Goal: Task Accomplishment & Management: Use online tool/utility

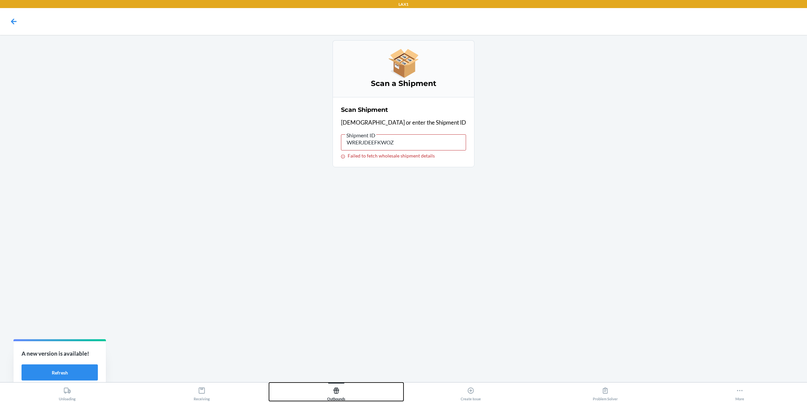
click at [335, 400] on div "Outbounds" at bounding box center [336, 393] width 18 height 17
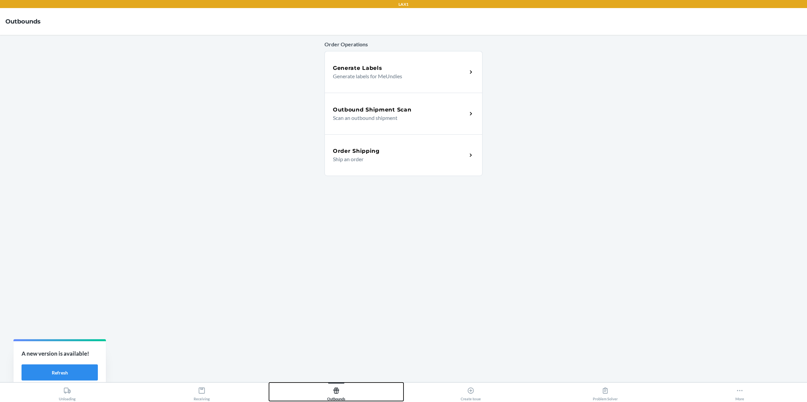
click at [363, 109] on h5 "Outbound Shipment Scan" at bounding box center [372, 110] width 78 height 8
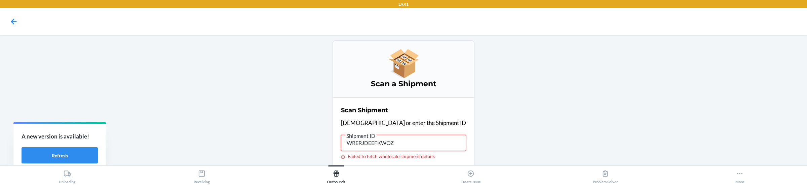
click at [421, 146] on input "WRERJDEEFKWOZ" at bounding box center [403, 142] width 125 height 16
click at [391, 138] on input "WRERJDEEFKWOZ" at bounding box center [403, 142] width 125 height 16
paste input "0"
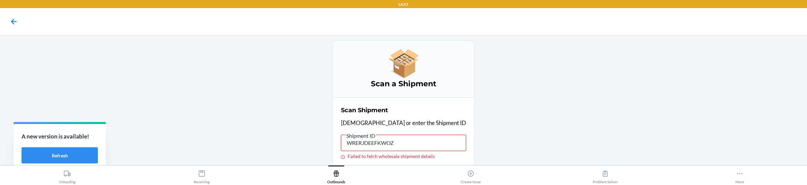
type input "WRERJDEEFKW0Z"
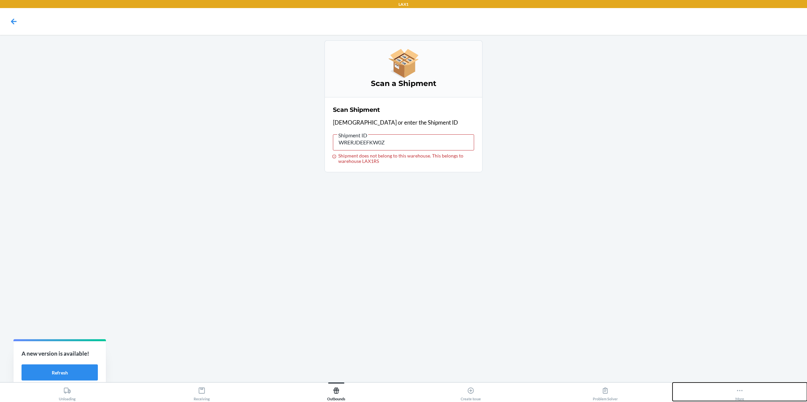
click at [734, 390] on button "More" at bounding box center [739, 392] width 134 height 18
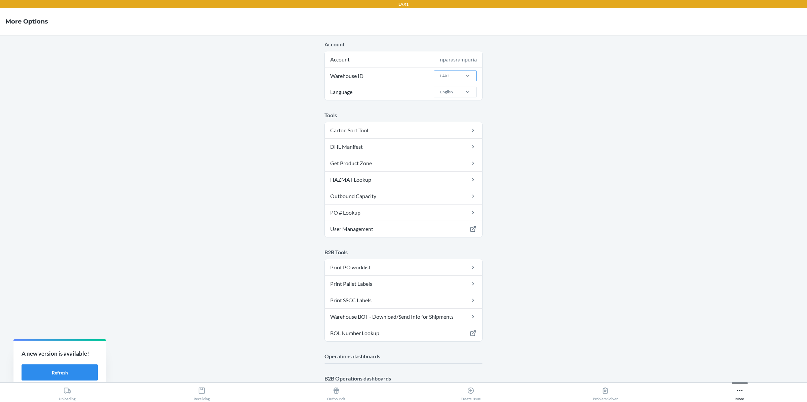
click at [458, 75] on div "LAX1" at bounding box center [446, 76] width 25 height 10
click at [440, 75] on input "Warehouse ID LAX1" at bounding box center [439, 76] width 1 height 6
type input "LAX1R"
click at [456, 89] on div "LAX1RS" at bounding box center [457, 90] width 36 height 13
click at [452, 79] on input "LAX1R" at bounding box center [445, 76] width 13 height 6
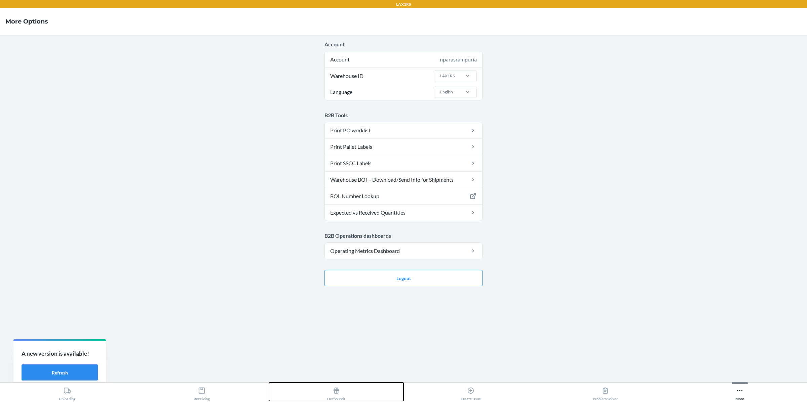
click at [320, 392] on button "Outbounds" at bounding box center [336, 392] width 134 height 18
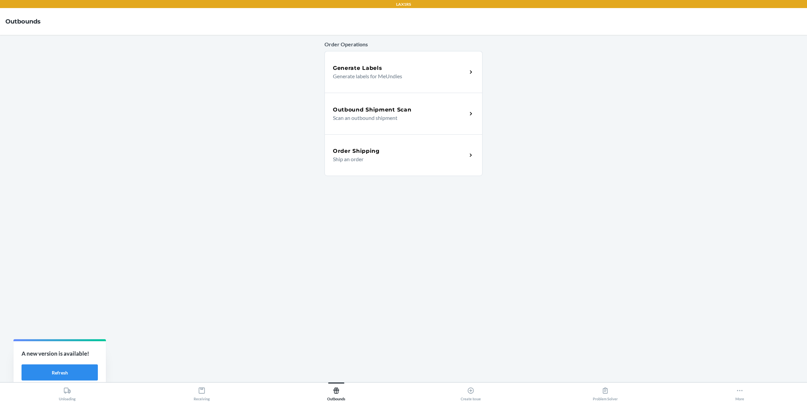
click at [376, 159] on p "Ship an order" at bounding box center [397, 159] width 129 height 8
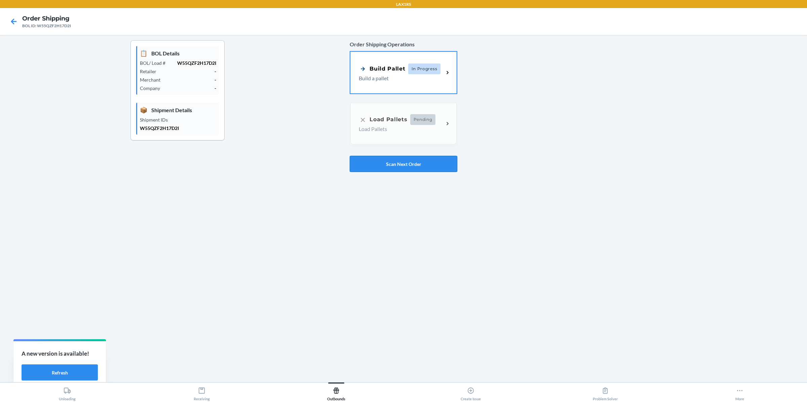
click at [398, 164] on button "Scan Next Order" at bounding box center [404, 164] width 108 height 16
click at [377, 159] on button "Scan Next Order" at bounding box center [404, 164] width 108 height 16
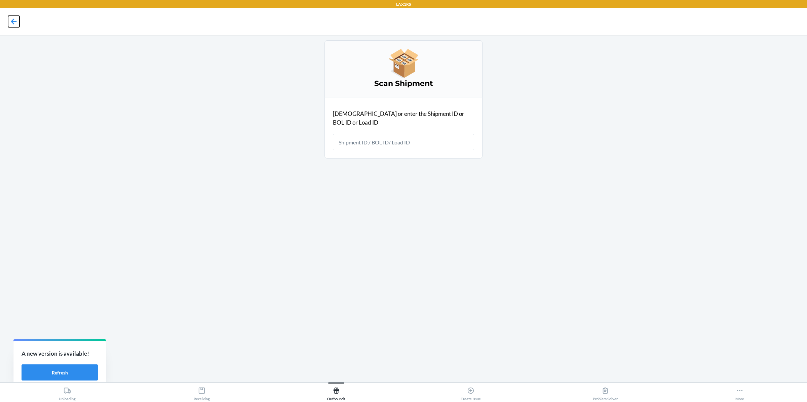
click at [13, 19] on icon at bounding box center [13, 21] width 11 height 11
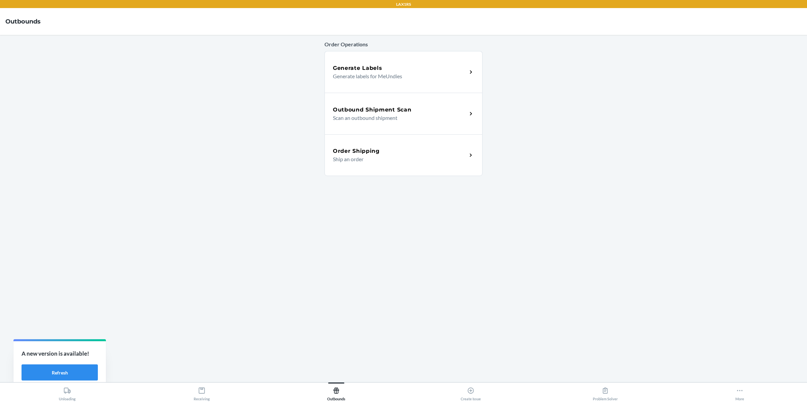
click at [405, 118] on p "Scan an outbound shipment" at bounding box center [397, 118] width 129 height 8
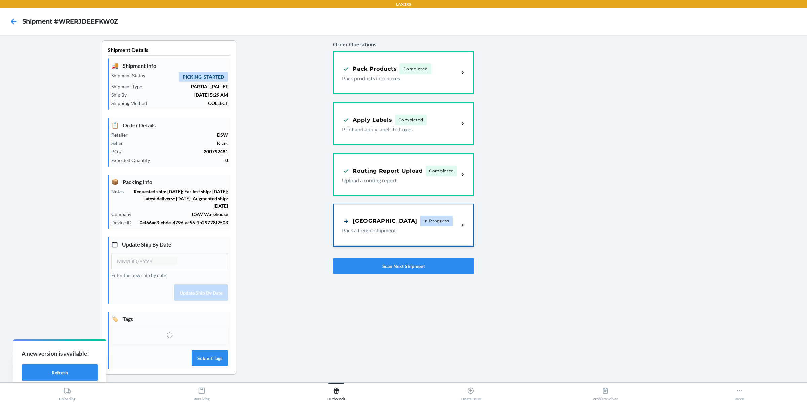
click at [414, 229] on p "Pack a freight shipment" at bounding box center [397, 231] width 111 height 8
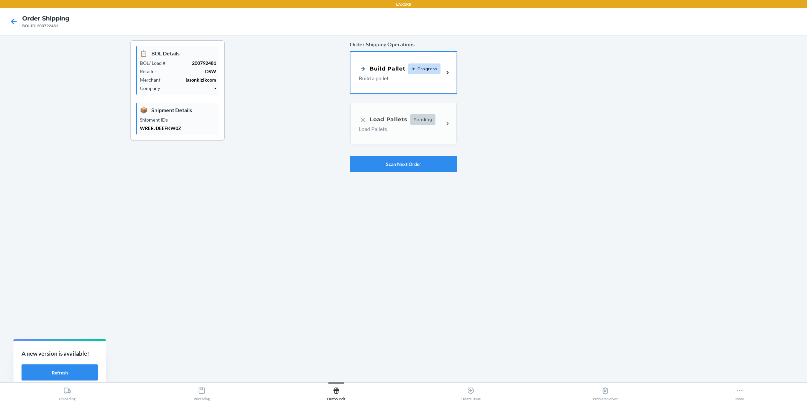
click at [207, 62] on p "200792481" at bounding box center [193, 63] width 45 height 7
click at [272, 123] on div "📋 BOL Details BOL/ Load # 200792481 Retailer DSW Merchant jasonkizikcom Company…" at bounding box center [177, 106] width 344 height 132
click at [422, 272] on div "📋 BOL Details BOL/ Load # 200792481 Retailer DSW Merchant jasonkizikcom Company…" at bounding box center [403, 208] width 796 height 337
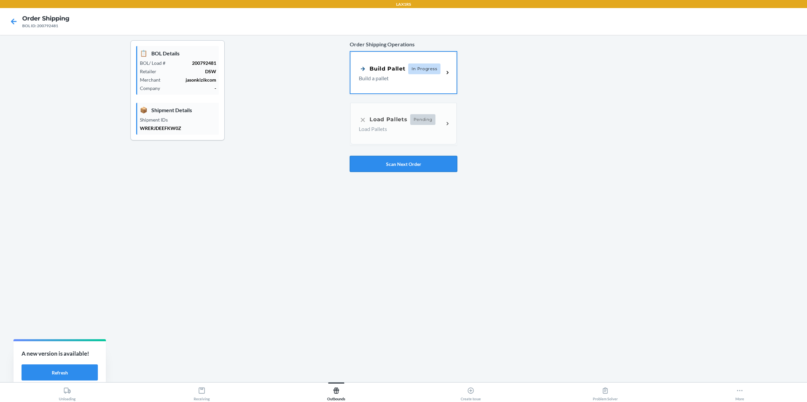
click at [384, 162] on button "Scan Next Order" at bounding box center [404, 164] width 108 height 16
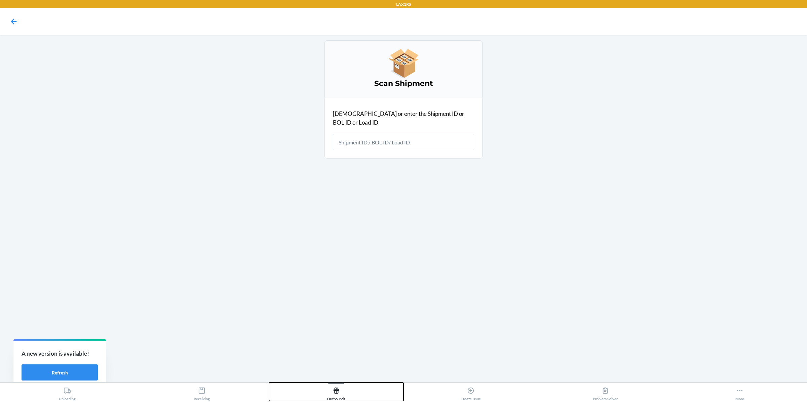
click at [333, 398] on div "Outbounds" at bounding box center [336, 393] width 18 height 17
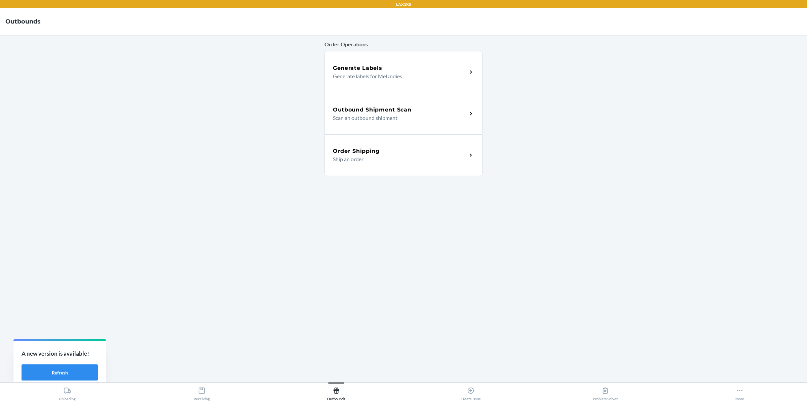
click at [371, 114] on p "Scan an outbound shipment" at bounding box center [397, 118] width 129 height 8
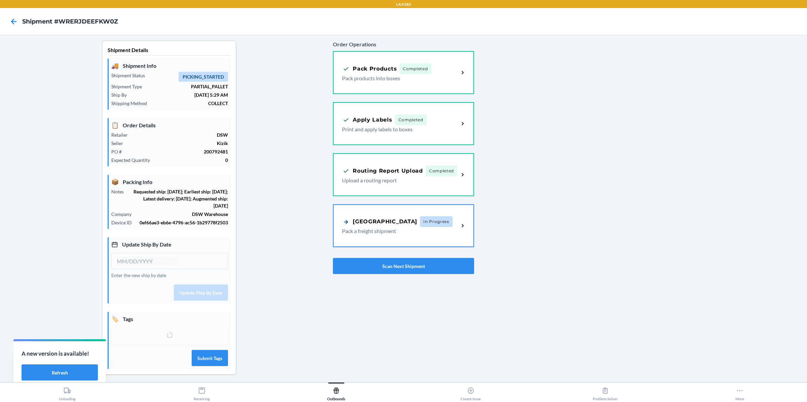
type input "[DATE]"
click at [428, 264] on button "Scan Next Shipment" at bounding box center [403, 266] width 141 height 16
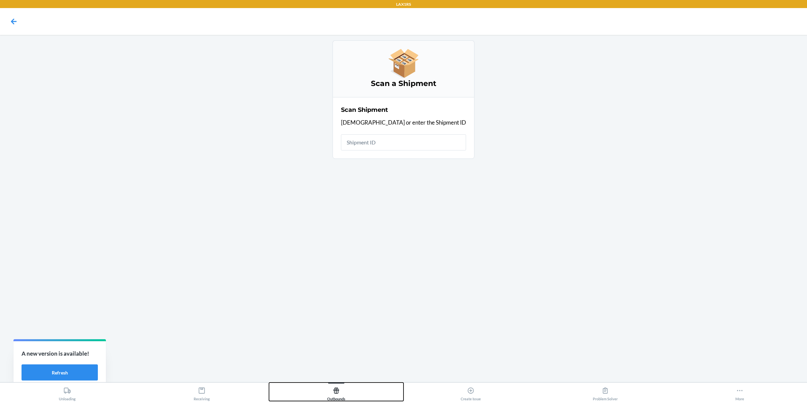
click at [344, 392] on div "Outbounds" at bounding box center [336, 393] width 18 height 17
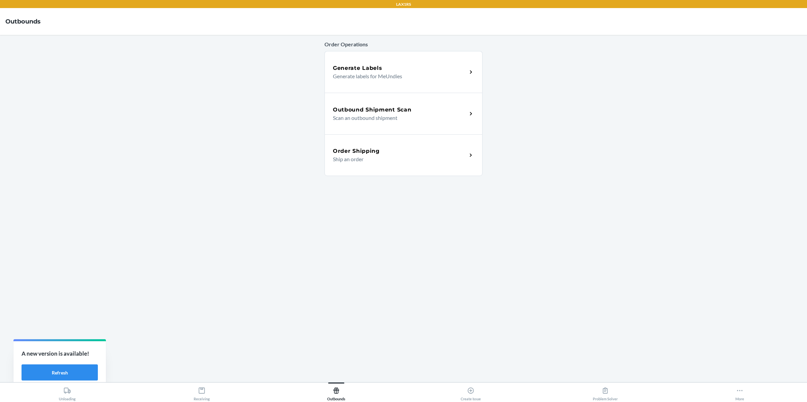
click at [389, 154] on div "Order Shipping" at bounding box center [400, 151] width 134 height 8
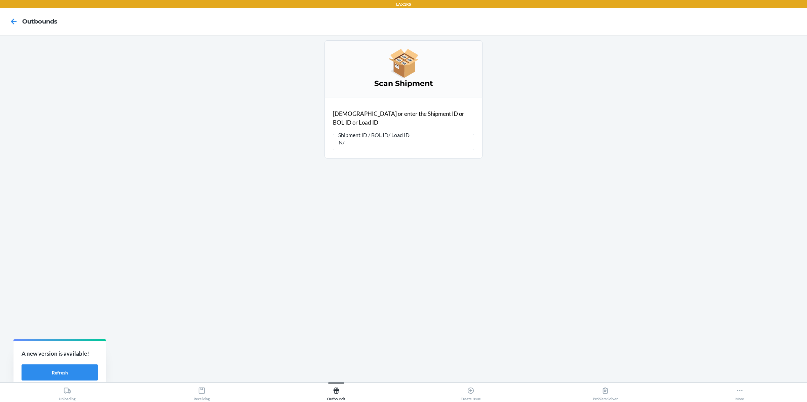
type input "N/A"
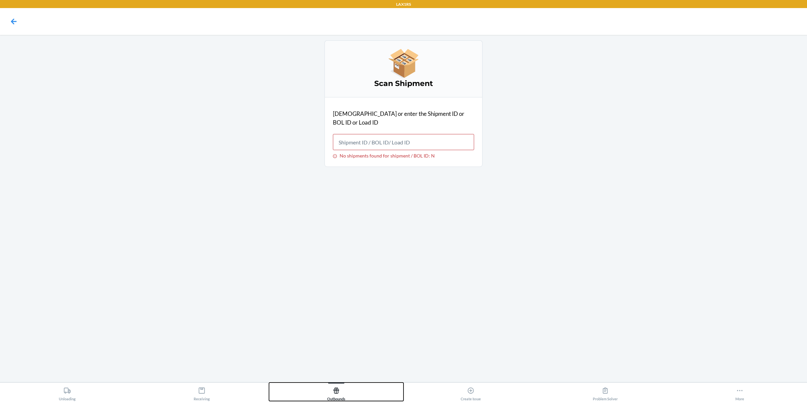
click at [328, 395] on div "Outbounds" at bounding box center [336, 393] width 18 height 17
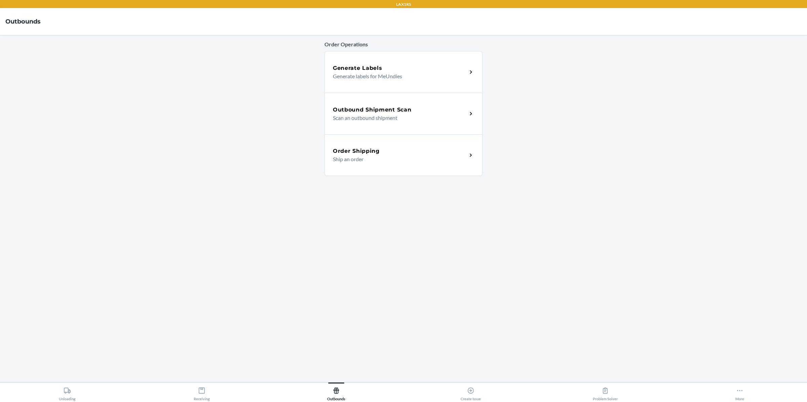
click at [381, 118] on p "Scan an outbound shipment" at bounding box center [397, 118] width 129 height 8
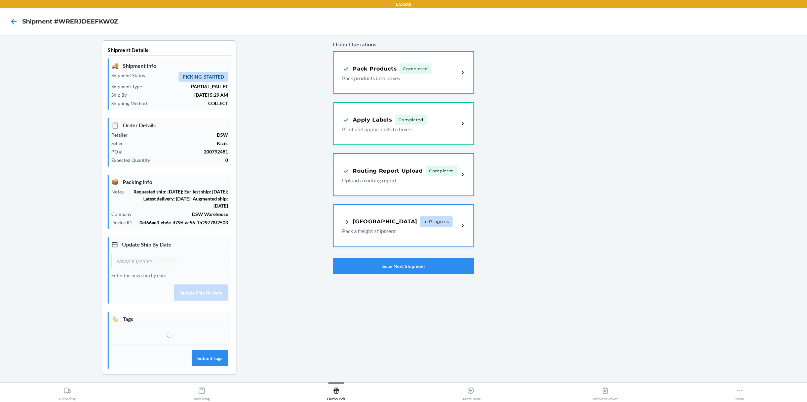
type input "[DATE]"
click at [281, 245] on div "Shipment Details 🚚 Shipment Info Shipment Status PICKING_STARTED Shipment Type …" at bounding box center [168, 216] width 327 height 352
click at [377, 223] on div "[GEOGRAPHIC_DATA]" at bounding box center [379, 221] width 75 height 8
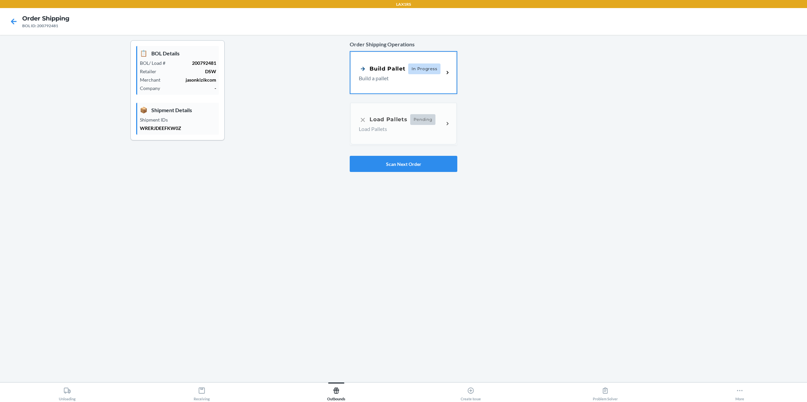
click at [296, 131] on div "📋 BOL Details BOL/ Load # 200792481 Retailer DSW Merchant jasonkizikcom Company…" at bounding box center [177, 106] width 344 height 132
click at [293, 76] on div "📋 BOL Details BOL/ Load # 200792481 Retailer DSW Merchant jasonkizikcom Company…" at bounding box center [177, 106] width 344 height 132
click at [288, 79] on div "📋 BOL Details BOL/ Load # 200792481 Retailer DSW Merchant jasonkizikcom Company…" at bounding box center [177, 106] width 344 height 132
click at [385, 167] on button "Scan Next Order" at bounding box center [404, 164] width 108 height 16
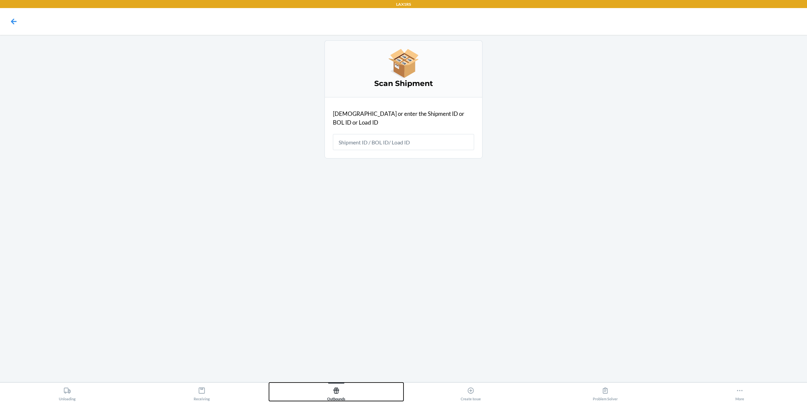
click at [347, 397] on button "Outbounds" at bounding box center [336, 392] width 134 height 18
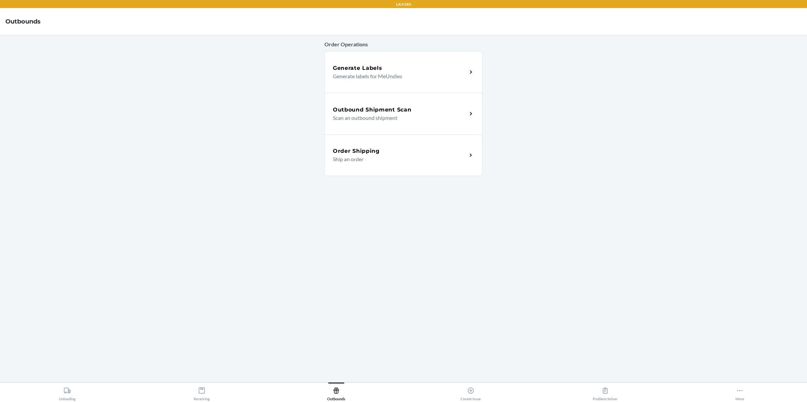
click at [398, 106] on h5 "Outbound Shipment Scan" at bounding box center [372, 110] width 78 height 8
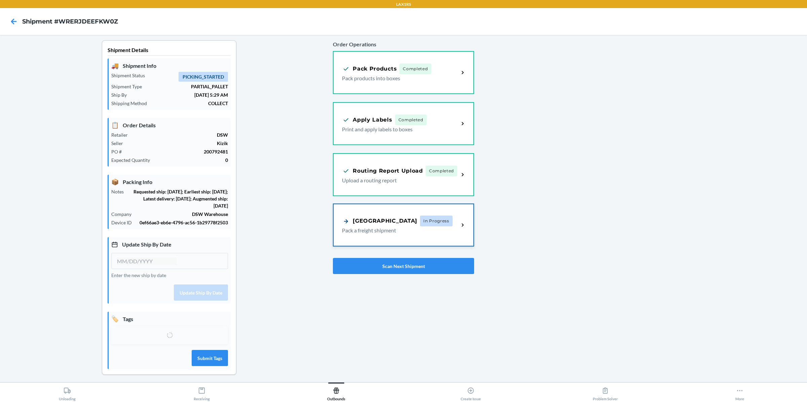
type input "[DATE]"
click at [380, 224] on div "[GEOGRAPHIC_DATA]" at bounding box center [379, 221] width 75 height 8
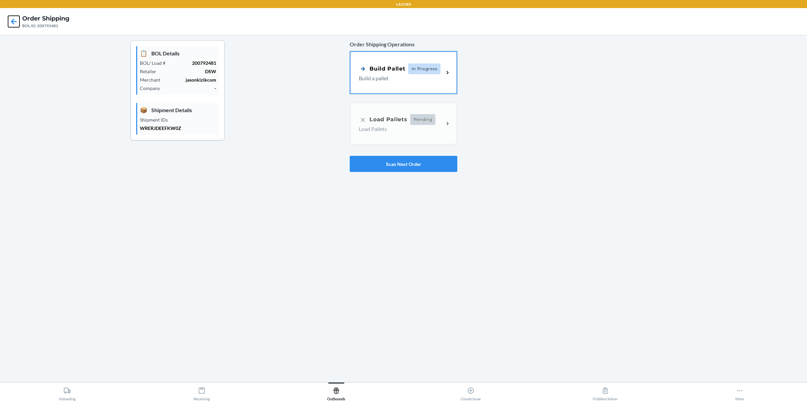
click at [10, 23] on icon at bounding box center [13, 21] width 11 height 11
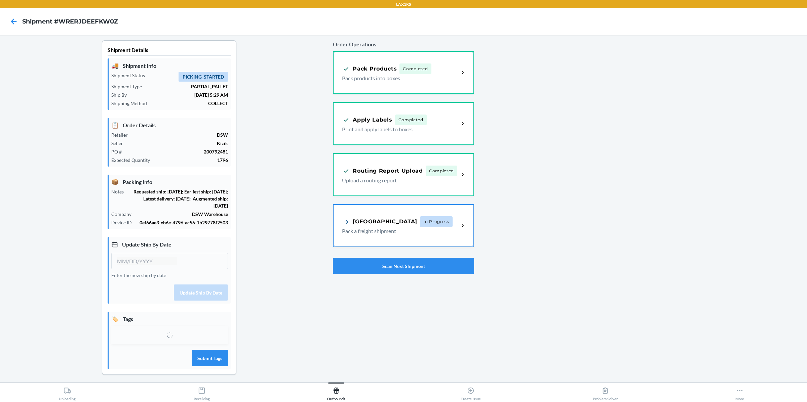
type input "[DATE]"
click at [615, 193] on div at bounding box center [637, 216] width 327 height 352
click at [403, 263] on button "Scan Next Shipment" at bounding box center [403, 266] width 141 height 16
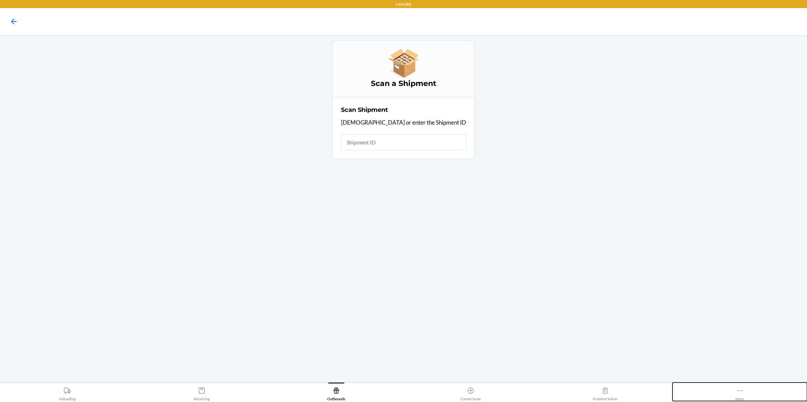
click at [737, 391] on icon at bounding box center [740, 390] width 6 height 1
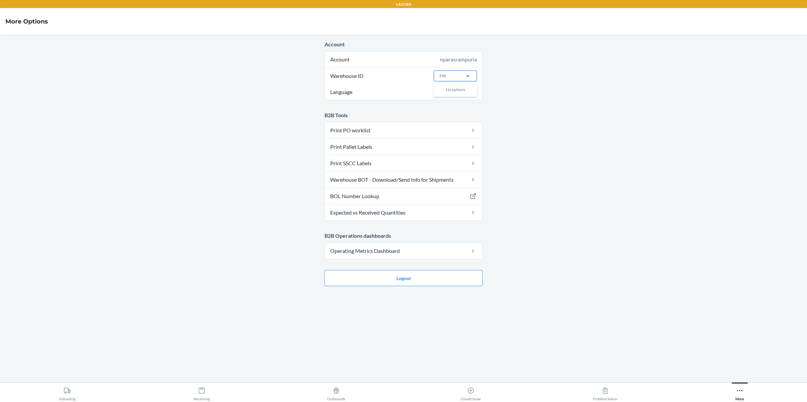
type input "EWR"
click at [448, 94] on div "EWR1" at bounding box center [457, 90] width 36 height 13
click at [448, 79] on input "EWR" at bounding box center [444, 76] width 10 height 6
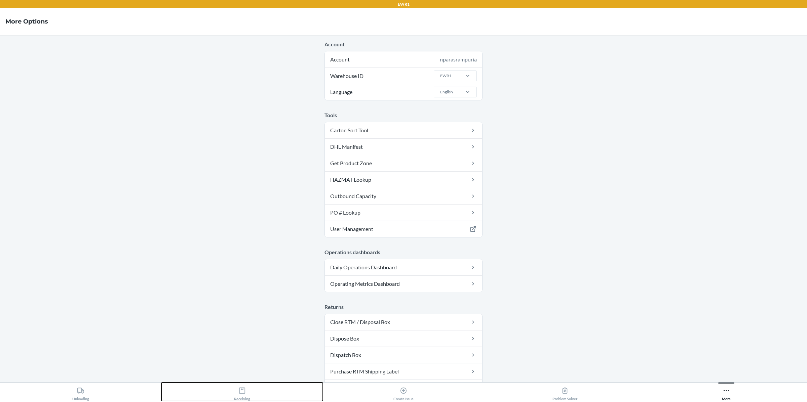
click at [254, 390] on button "Receiving" at bounding box center [241, 392] width 161 height 18
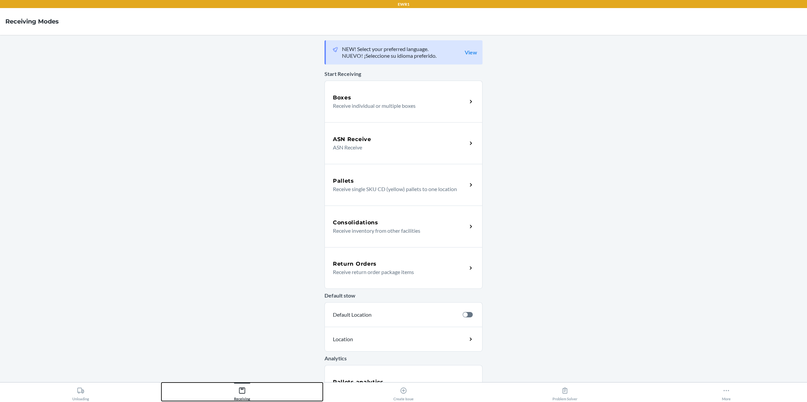
click at [246, 393] on div "Receiving" at bounding box center [242, 393] width 16 height 17
click at [336, 390] on icon at bounding box center [336, 391] width 6 height 6
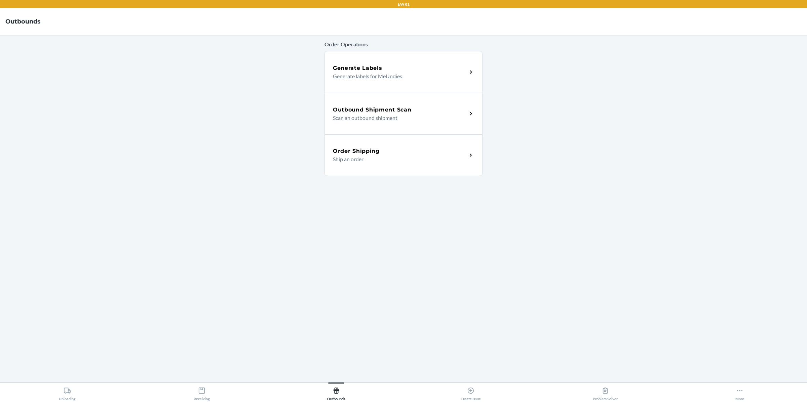
click at [377, 126] on div "Outbound Shipment Scan Scan an outbound shipment" at bounding box center [403, 114] width 158 height 42
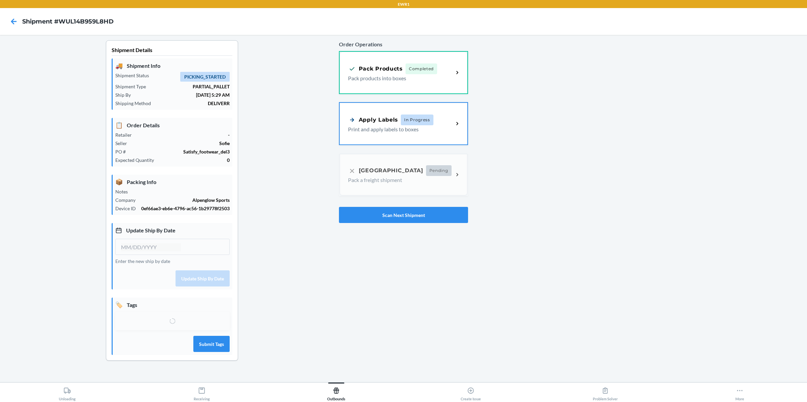
type input "10/01/2025"
click at [426, 109] on div "Apply Labels In Progress Print and apply labels to boxes" at bounding box center [404, 123] width 128 height 42
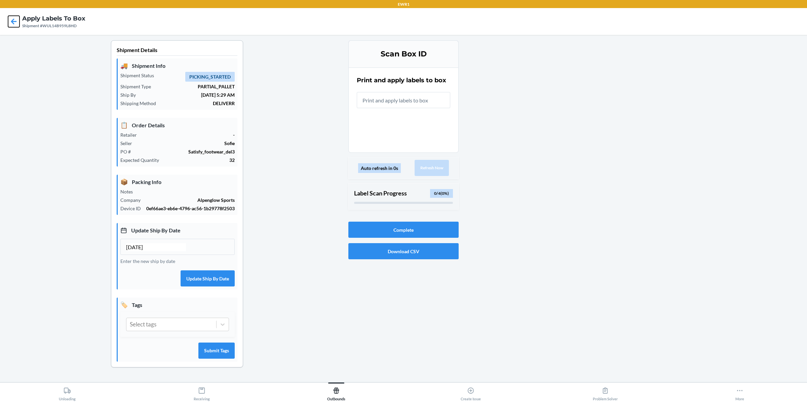
click at [17, 17] on icon at bounding box center [13, 21] width 11 height 11
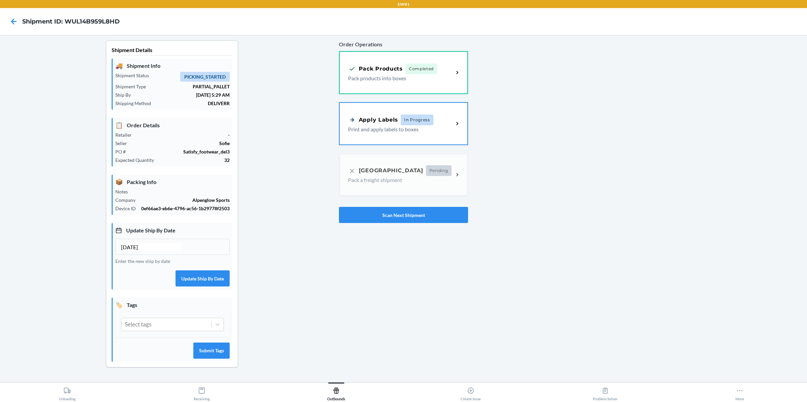
click at [299, 152] on div "Shipment Details 🚚 Shipment Info Shipment Status PICKING_STARTED Shipment Type …" at bounding box center [171, 209] width 333 height 338
